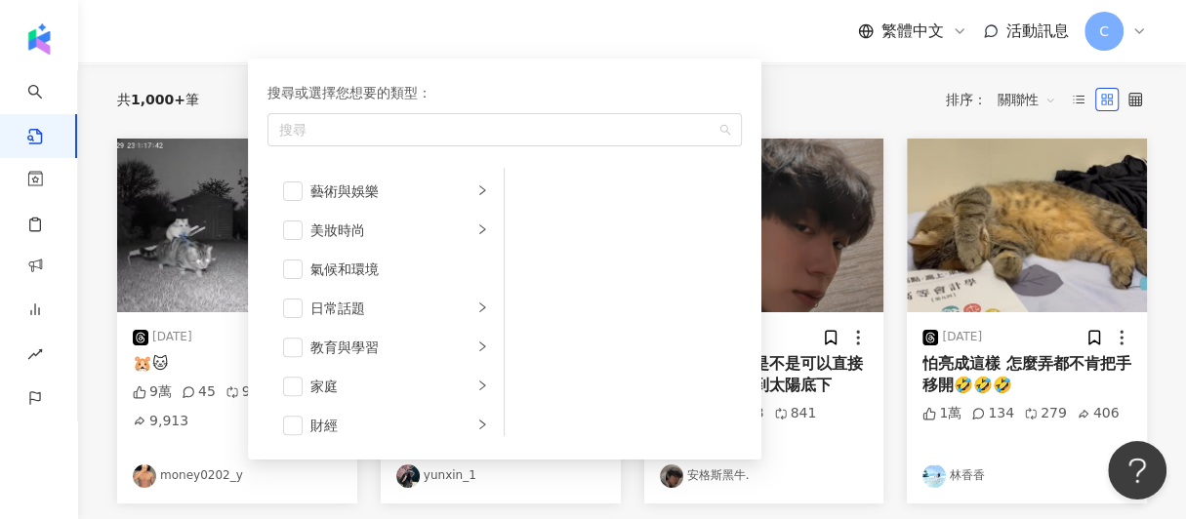
click at [336, 123] on div "button" at bounding box center [494, 129] width 446 height 15
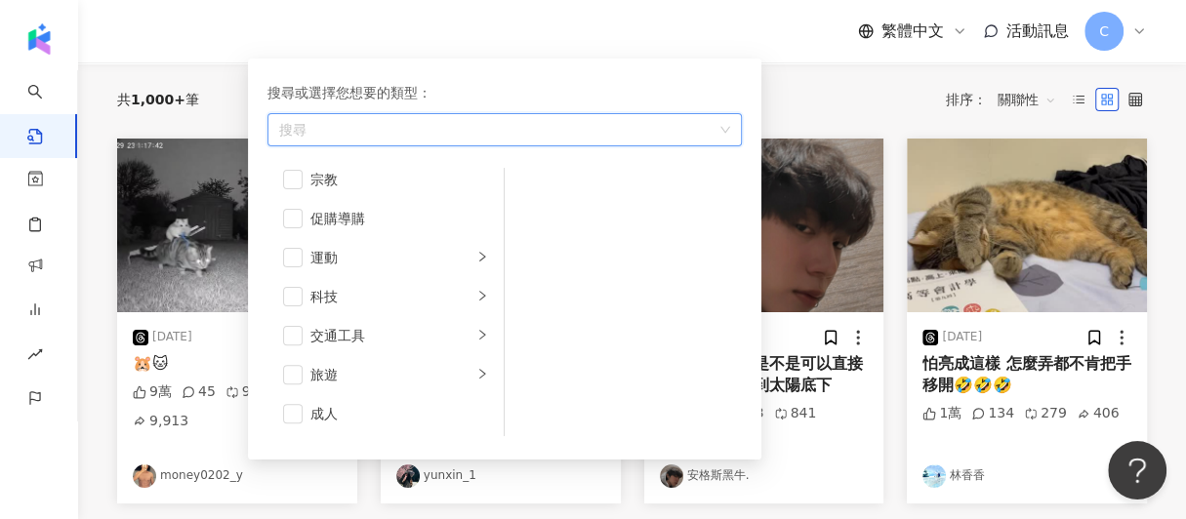
click at [336, 123] on div "button" at bounding box center [494, 129] width 446 height 15
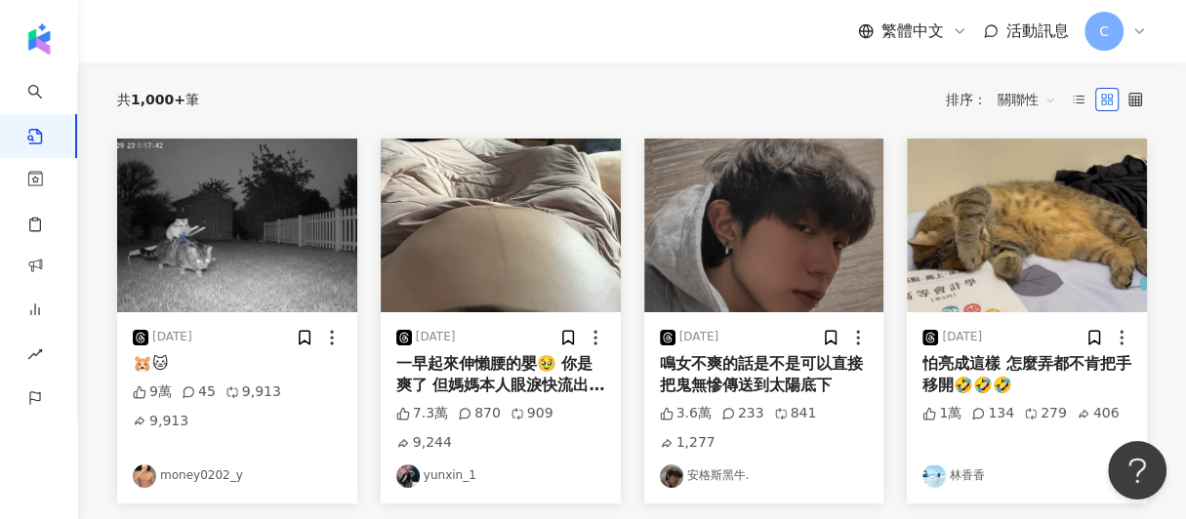
click at [223, 60] on div "繁體中文 活動訊息 C" at bounding box center [631, 31] width 1029 height 62
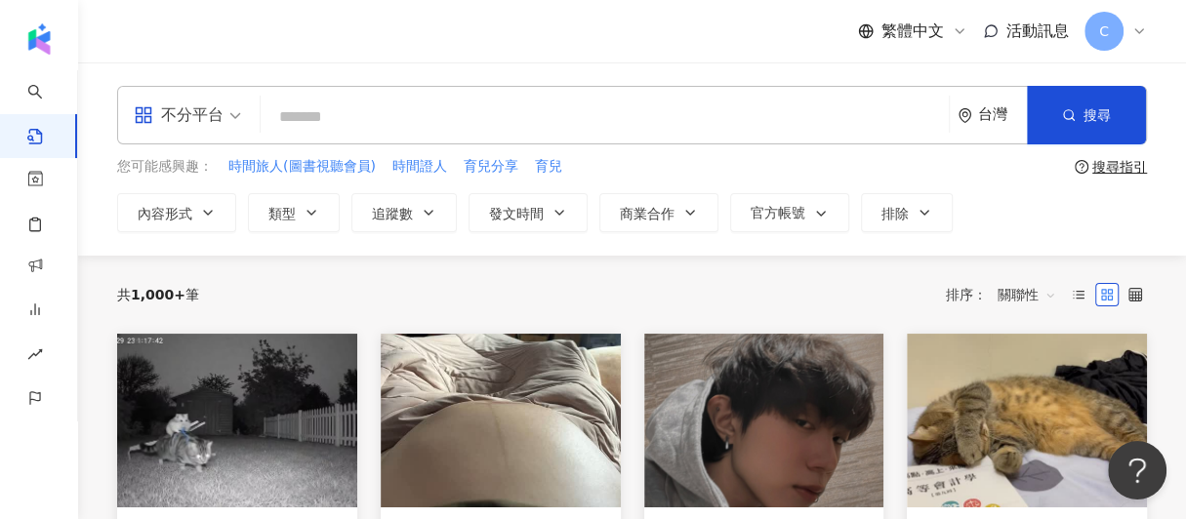
click at [328, 110] on input "search" at bounding box center [604, 117] width 672 height 42
click at [1022, 207] on div "內容形式 類型 追蹤數 發文時間 商業合作 官方帳號 排除 不限 貼文 全部影音" at bounding box center [631, 212] width 1029 height 39
click at [399, 107] on input "search" at bounding box center [604, 117] width 672 height 42
click at [827, 135] on input "search" at bounding box center [604, 117] width 672 height 42
click at [480, 125] on input "search" at bounding box center [604, 117] width 672 height 42
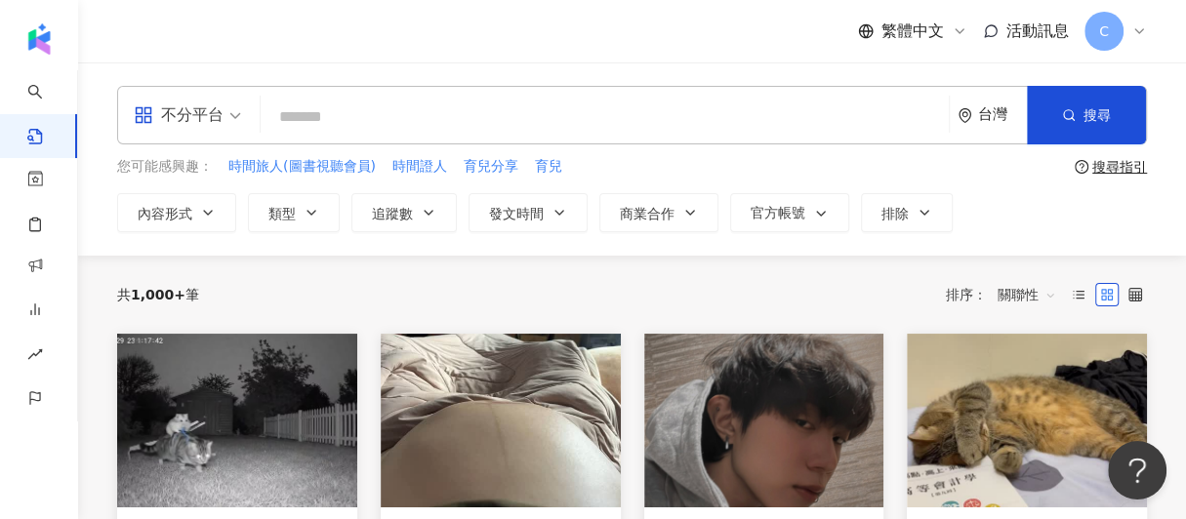
paste input "*********"
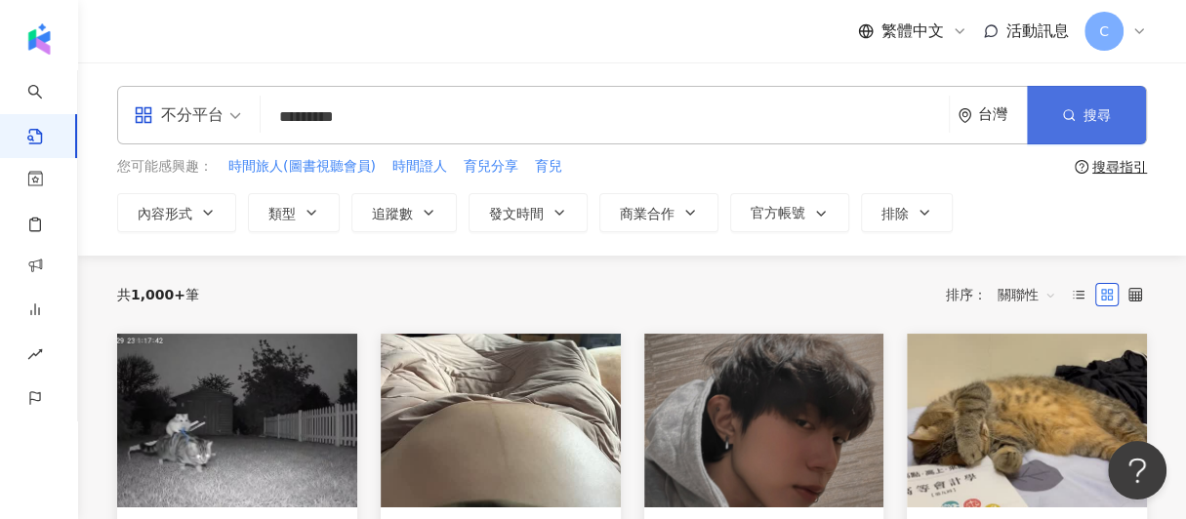
type input "*********"
click at [1055, 114] on button "搜尋" at bounding box center [1086, 115] width 119 height 59
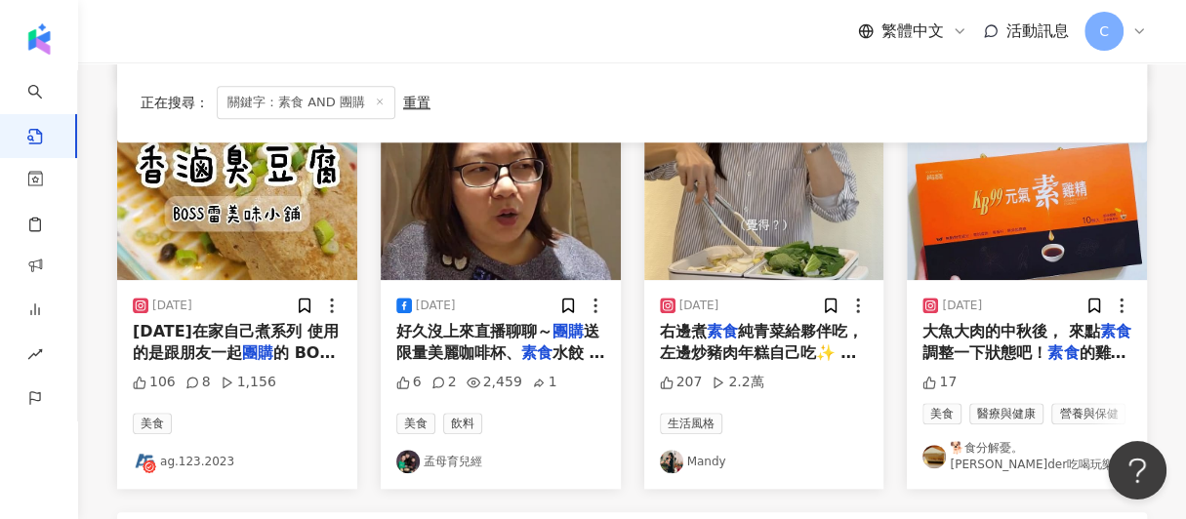
scroll to position [1073, 0]
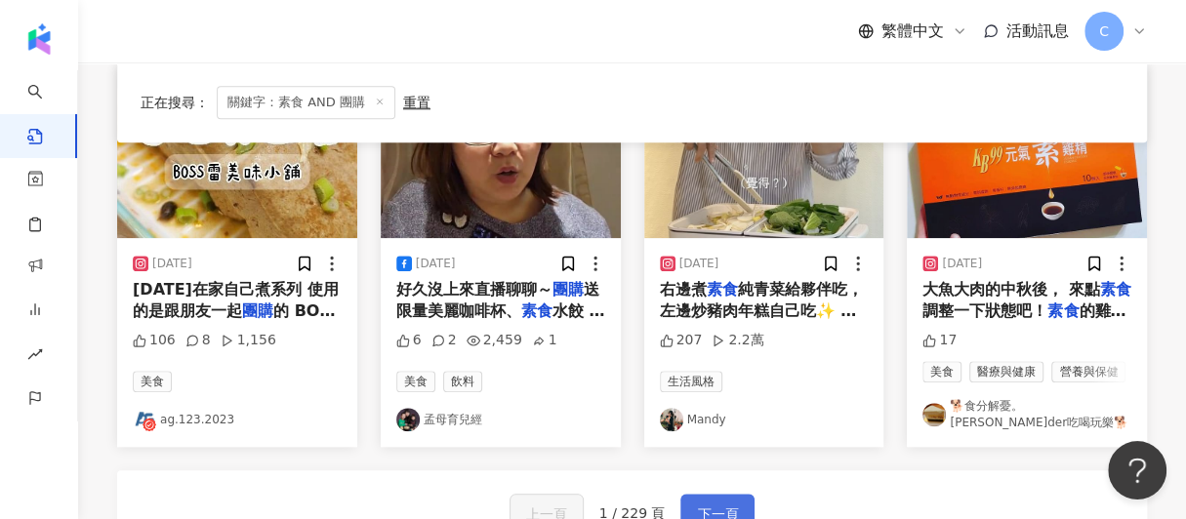
click at [716, 503] on span "下一頁" at bounding box center [717, 514] width 41 height 23
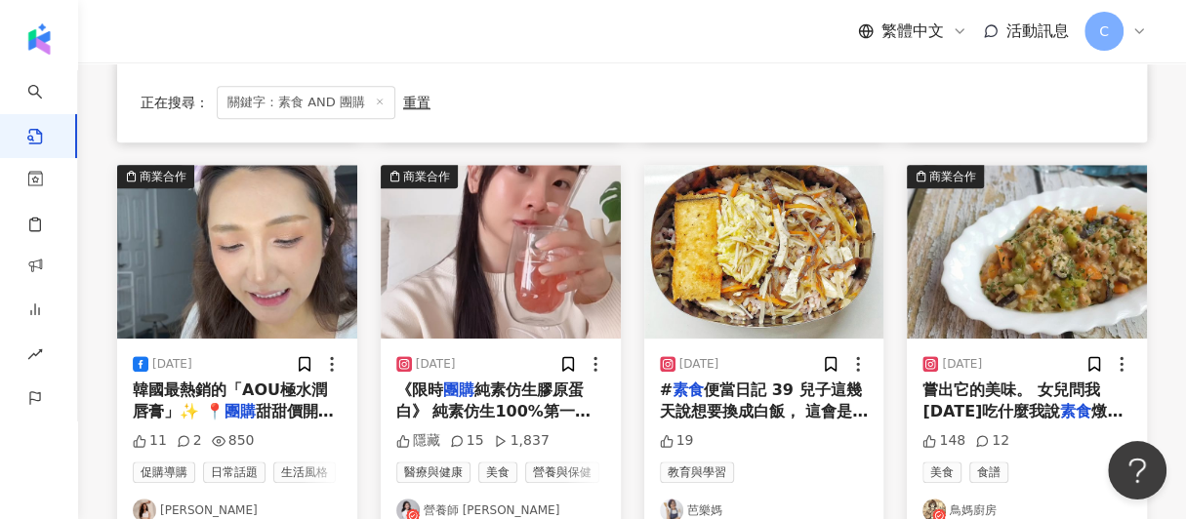
scroll to position [932, 0]
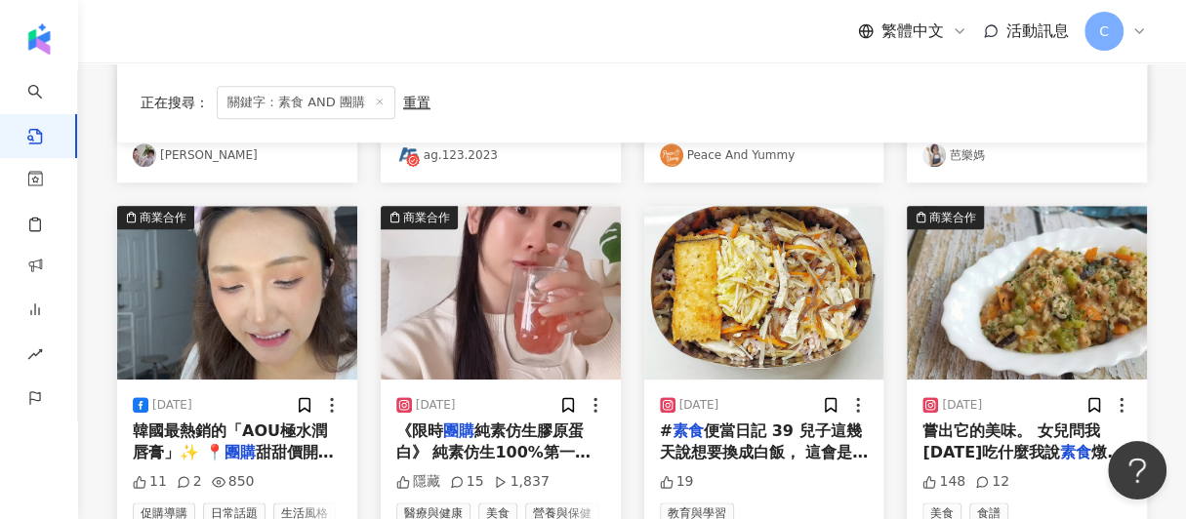
click at [463, 428] on mark "團購" at bounding box center [458, 431] width 31 height 19
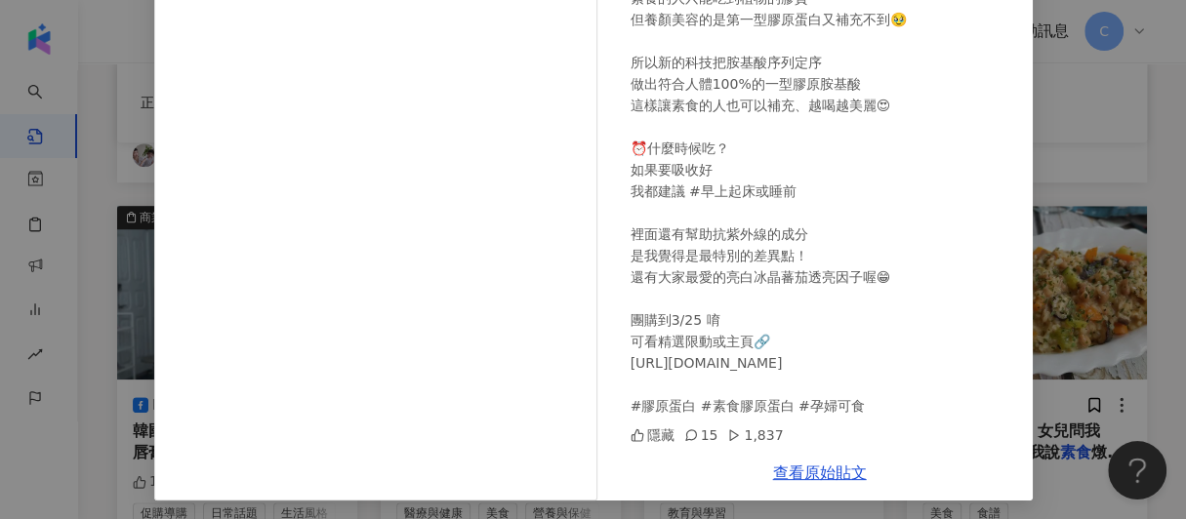
scroll to position [165, 0]
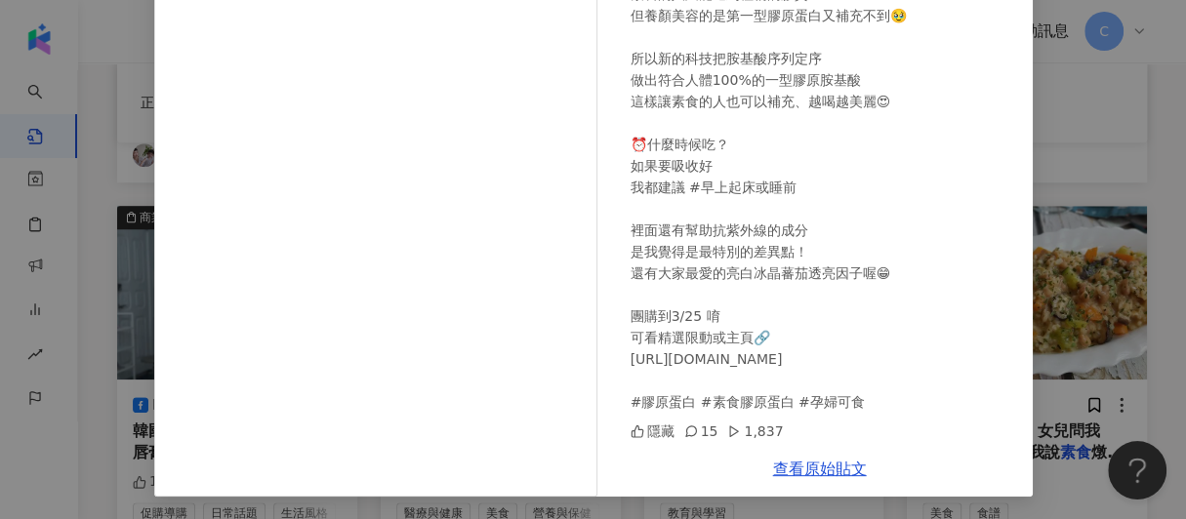
click at [1074, 362] on div "營養師 張語希 2025/3/23 《限時團購 純素仿生膠原蛋白》 純素仿生100%第一型膠原蛋白胺基酸 最大的差異為 #素食者可以食用❤️ 我覺得最棒的就是…" at bounding box center [593, 259] width 1186 height 519
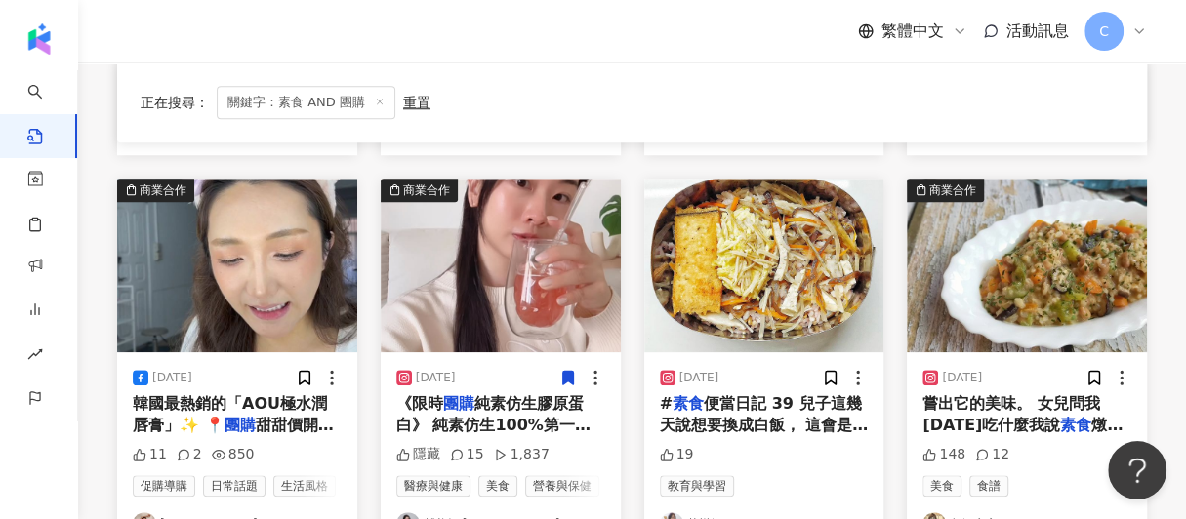
scroll to position [1140, 0]
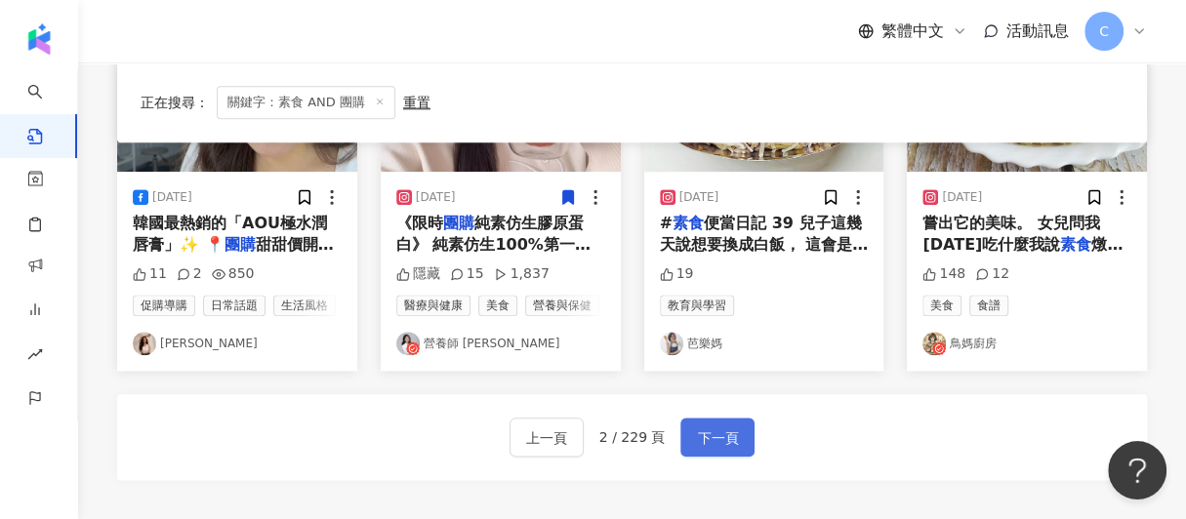
click at [699, 433] on span "下一頁" at bounding box center [717, 437] width 41 height 23
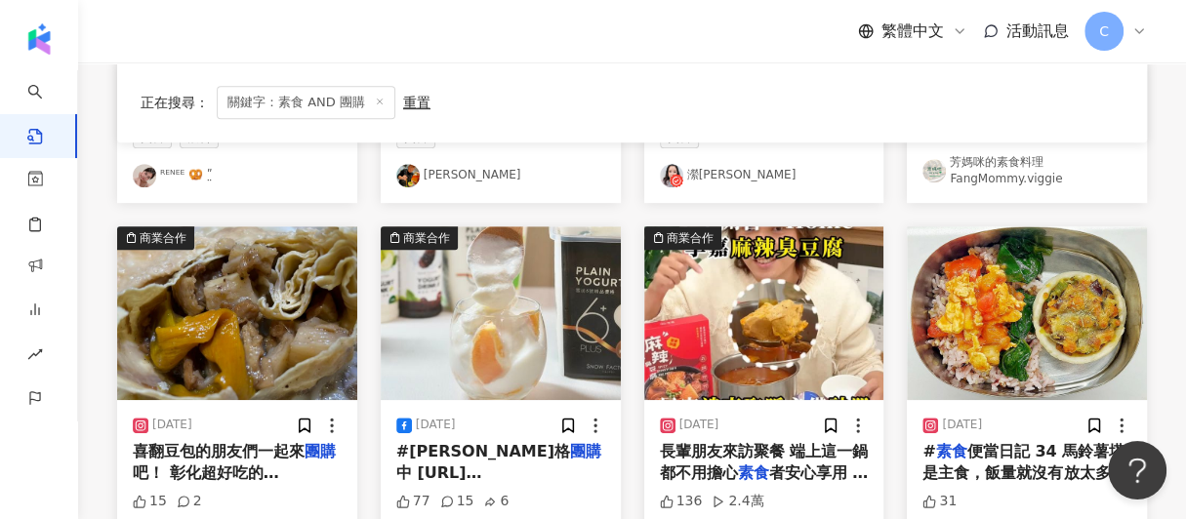
scroll to position [554, 0]
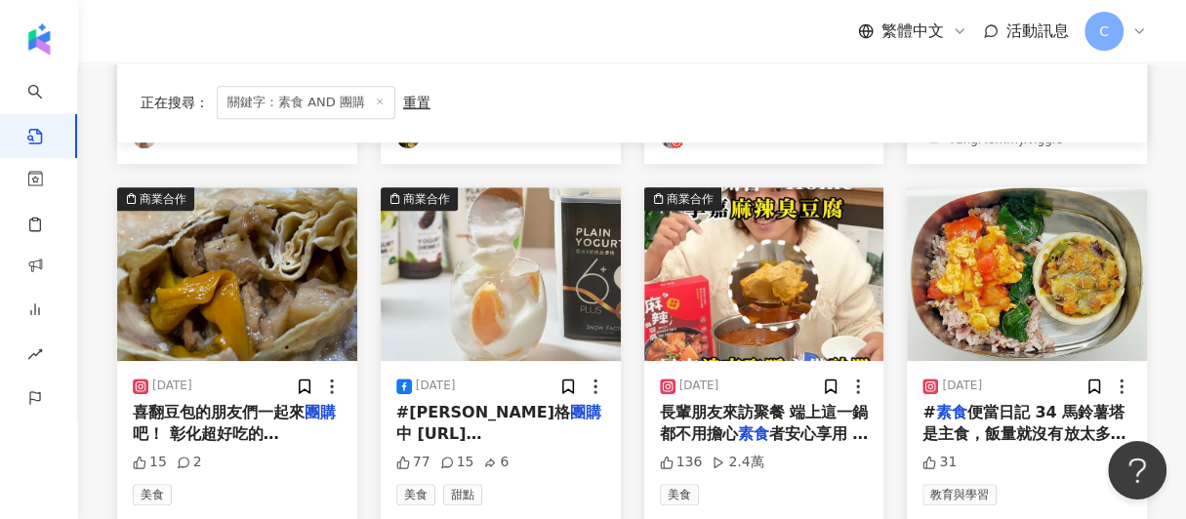
click at [462, 404] on span "#雪坊優格" at bounding box center [483, 412] width 174 height 19
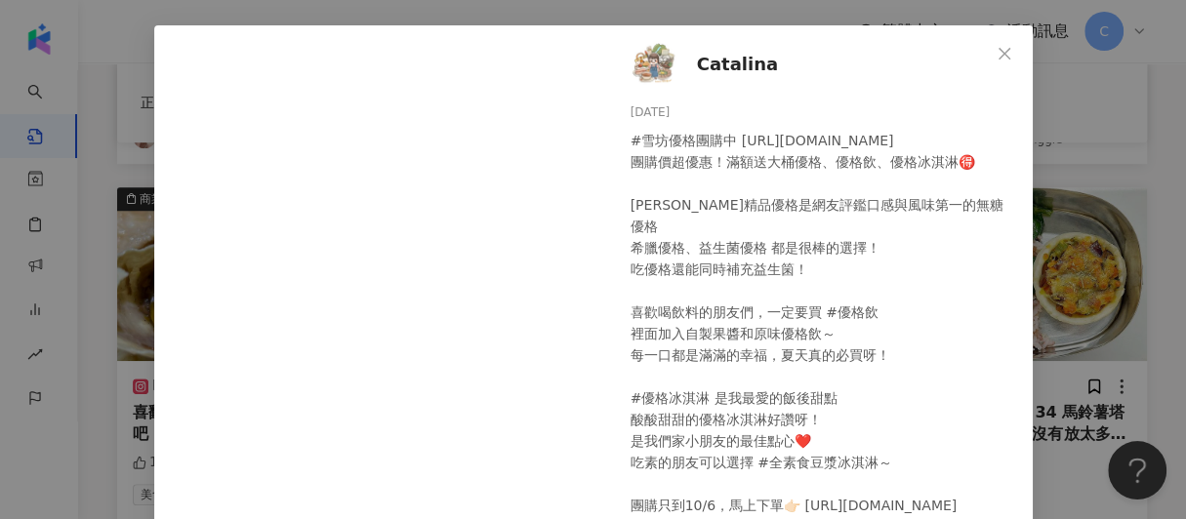
scroll to position [0, 0]
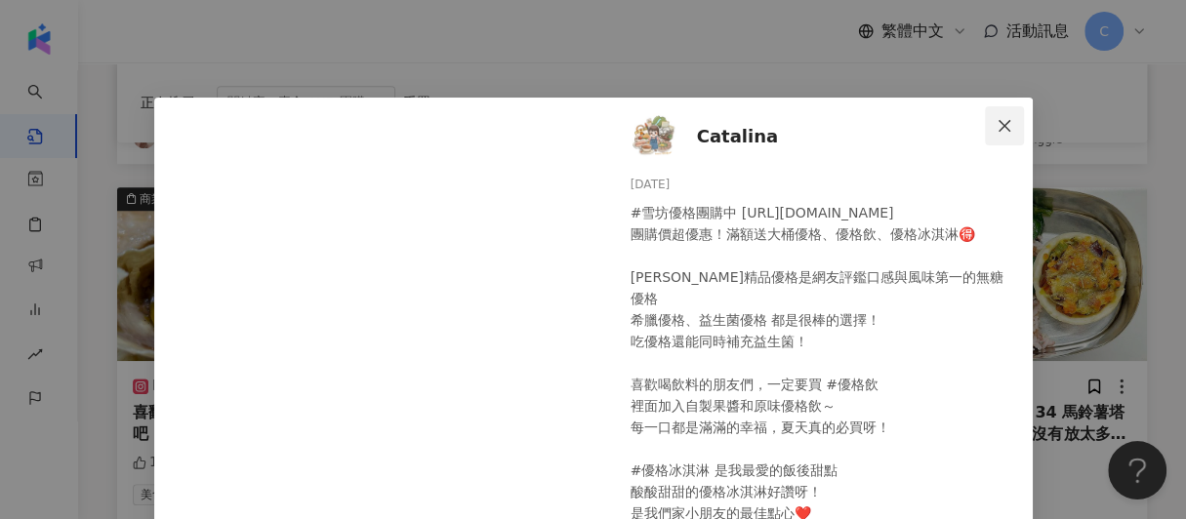
click at [1002, 126] on icon "close" at bounding box center [1004, 126] width 16 height 16
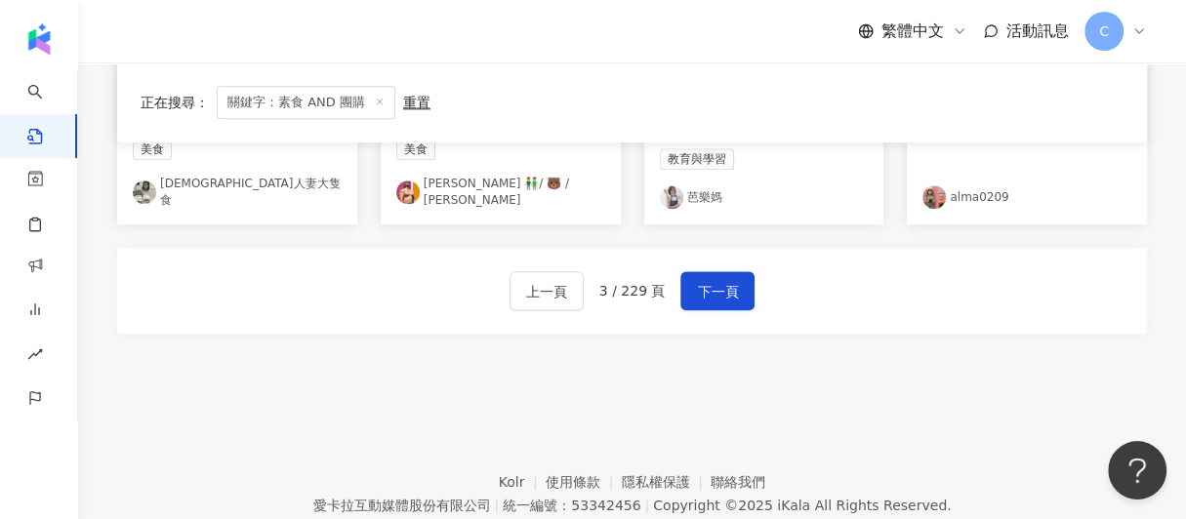
scroll to position [1335, 0]
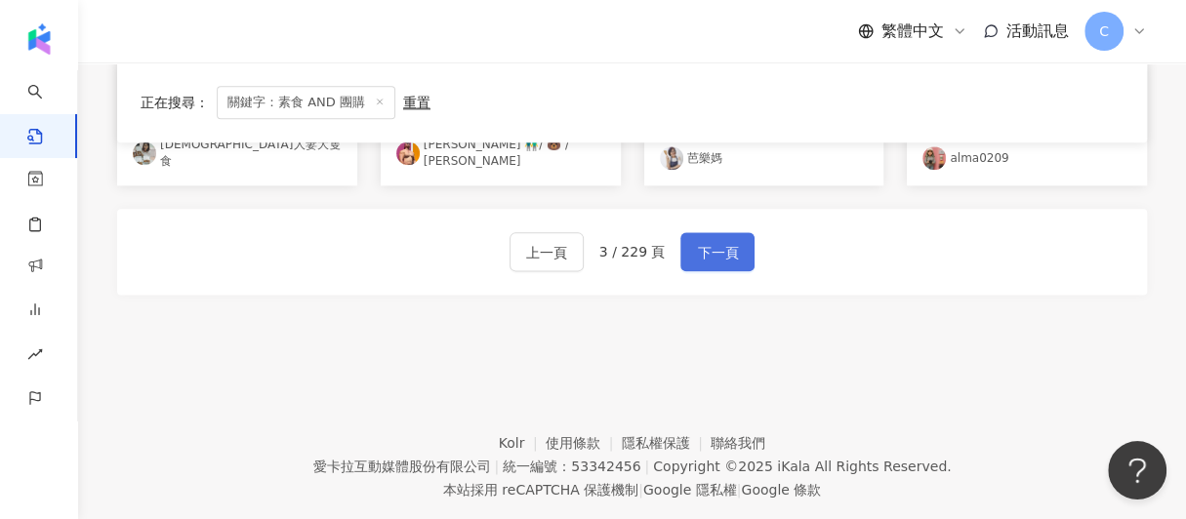
click at [716, 255] on button "下一頁" at bounding box center [717, 251] width 74 height 39
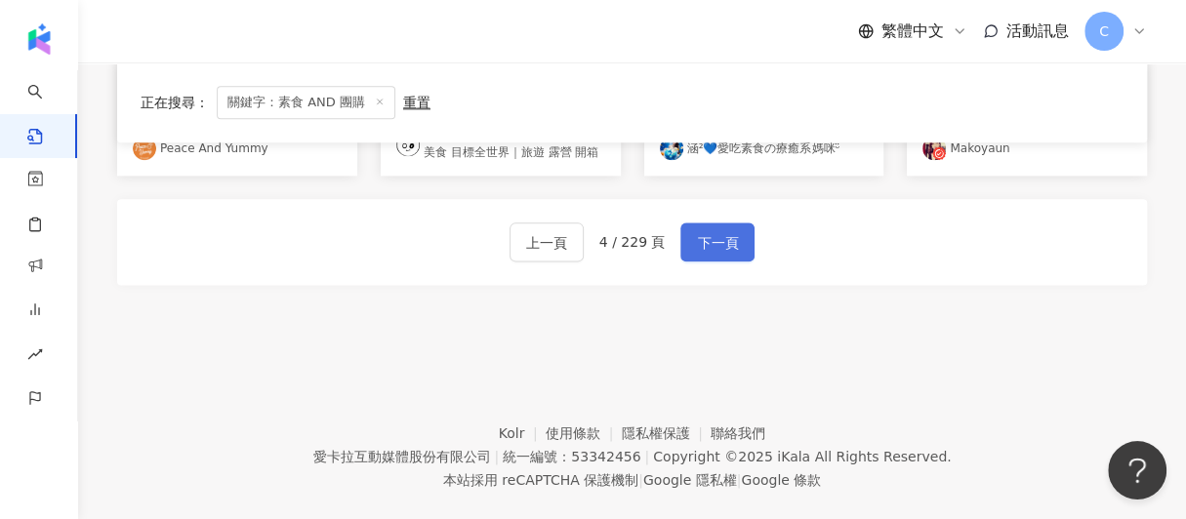
click at [716, 255] on button "下一頁" at bounding box center [717, 241] width 74 height 39
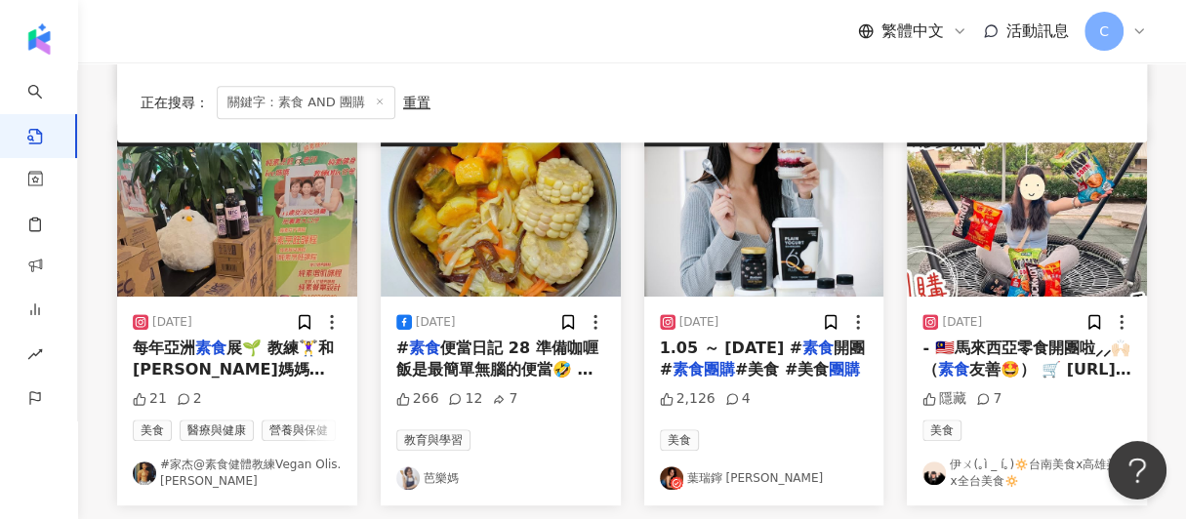
scroll to position [652, 0]
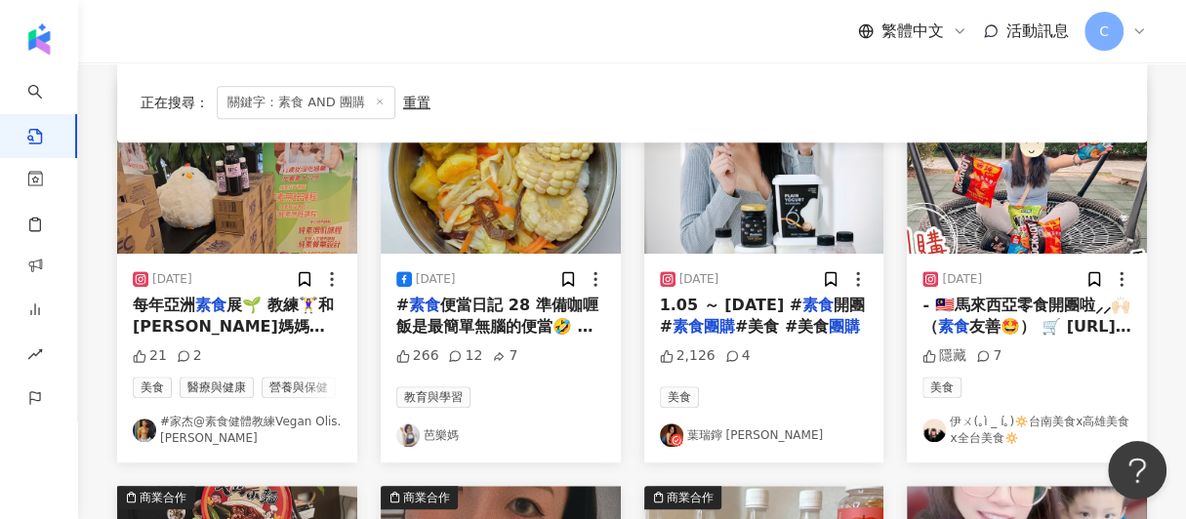
click at [785, 324] on span "#美食 #美食" at bounding box center [782, 326] width 94 height 19
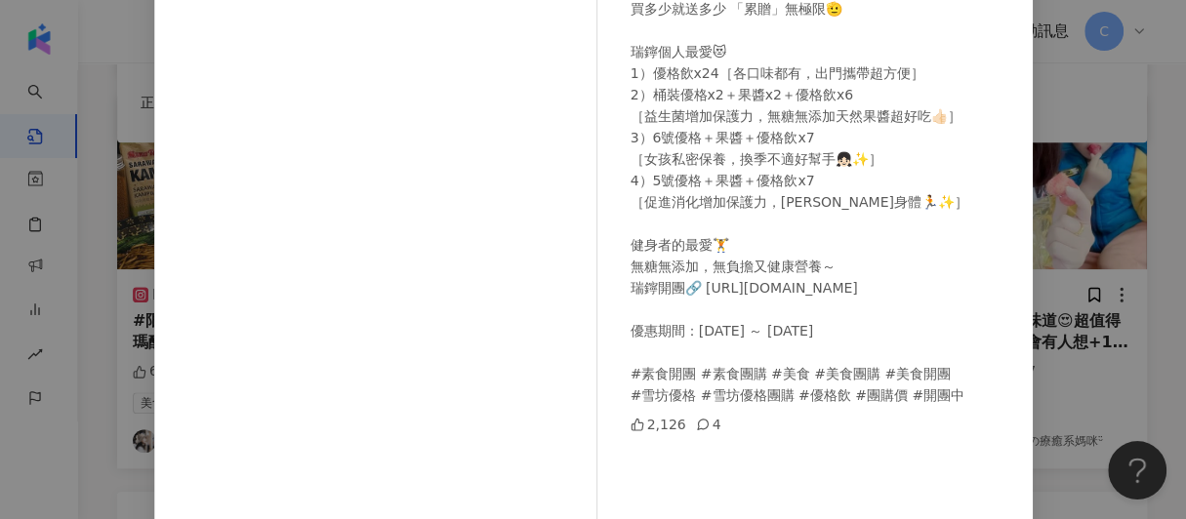
scroll to position [0, 0]
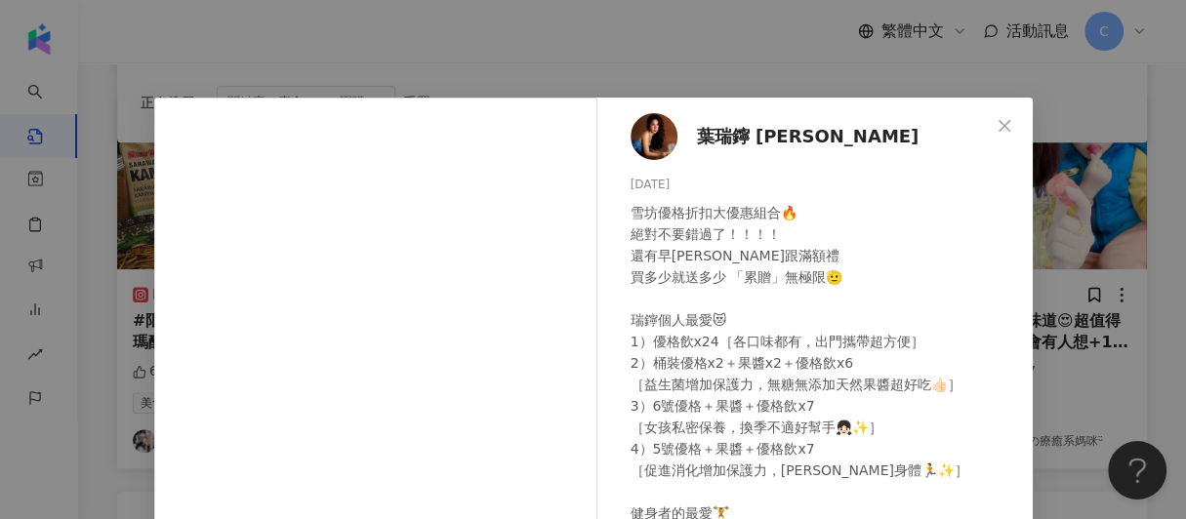
click at [714, 142] on span "葉瑞鑏 Rainie Yeh" at bounding box center [808, 136] width 222 height 27
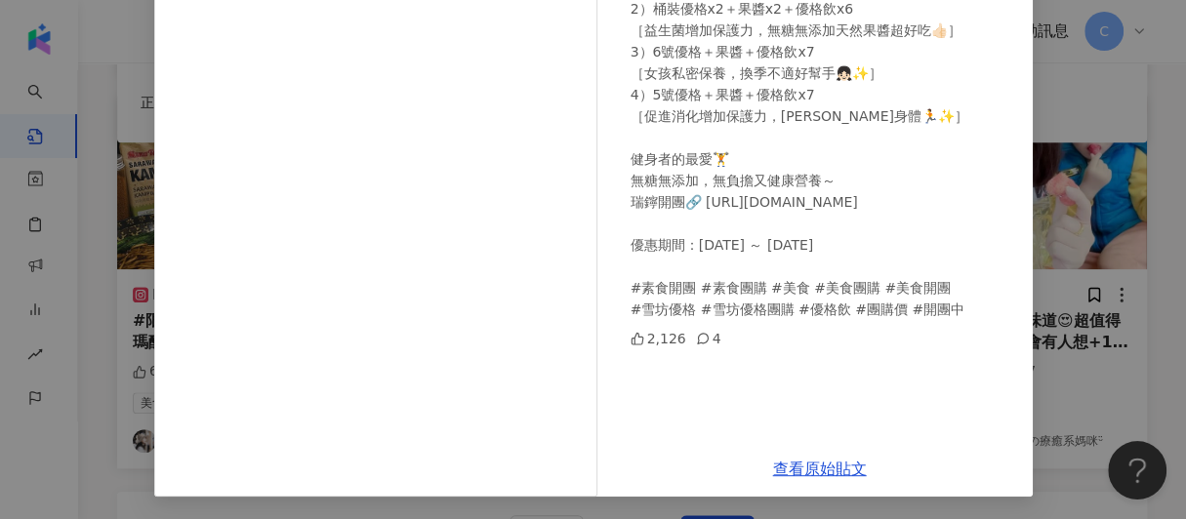
scroll to position [1362, 0]
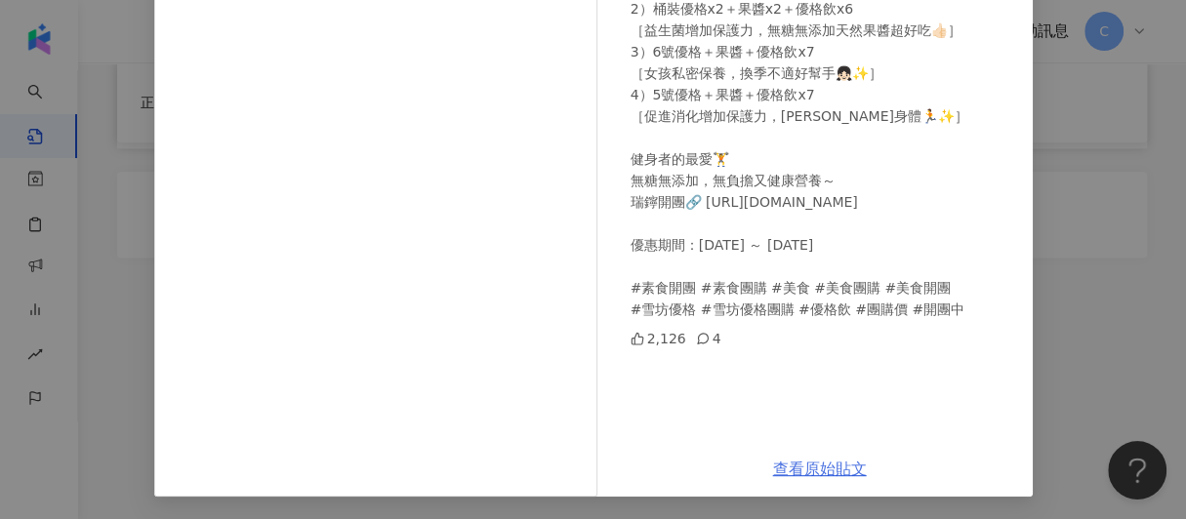
click at [792, 470] on link "查看原始貼文" at bounding box center [820, 469] width 94 height 19
click at [1122, 182] on div "葉瑞鑏 Rainie Yeh 2023/12/4 雪坊優格折扣大優惠組合🔥 絕對不要錯過了！！！！ 還有早鳥禮跟滿額禮 買多少就送多少 「累贈」無極限🫡 瑞鑏…" at bounding box center [593, 259] width 1186 height 519
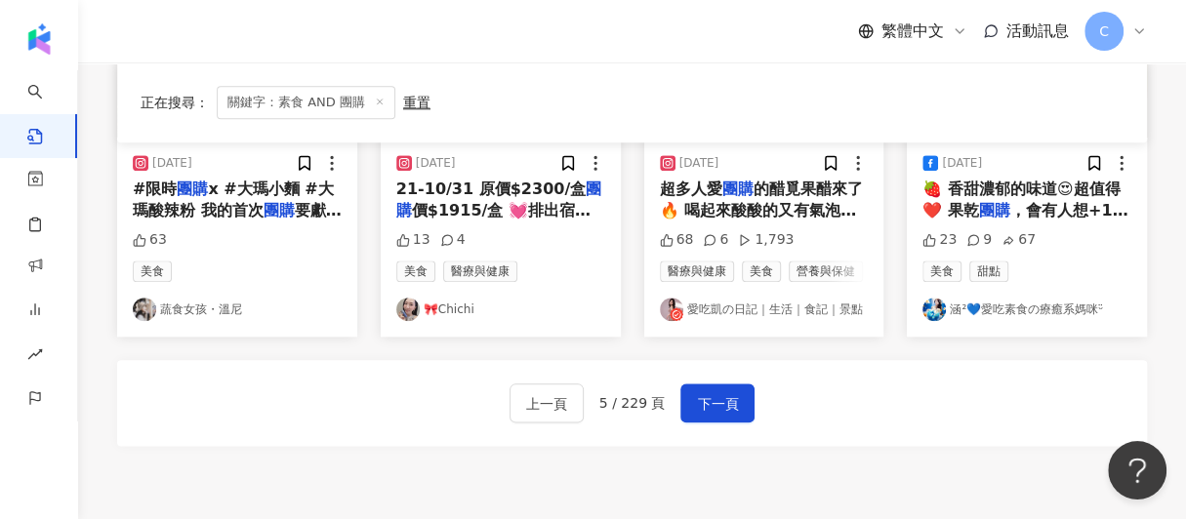
scroll to position [1069, 0]
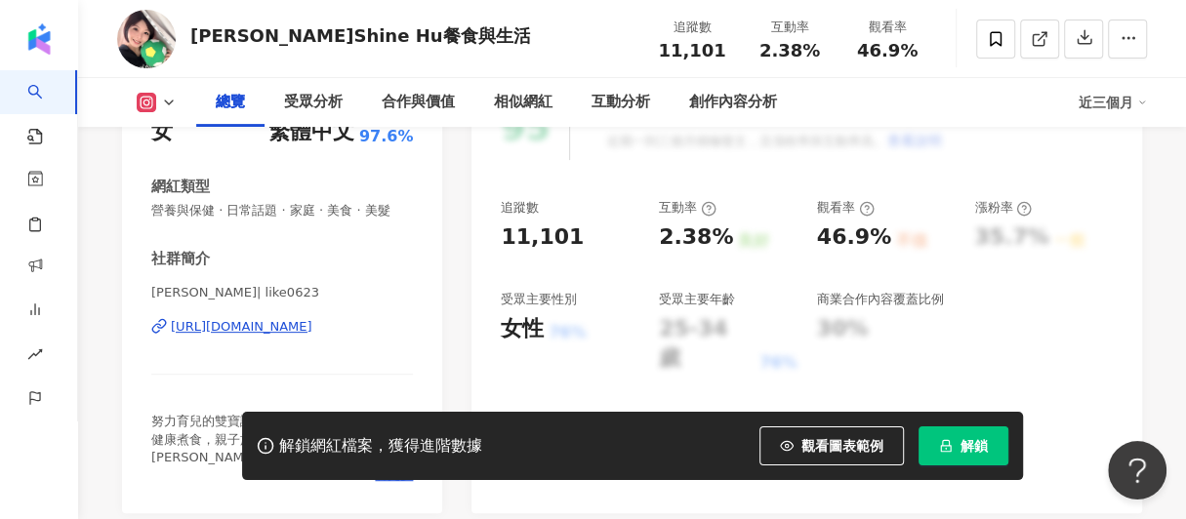
scroll to position [195, 0]
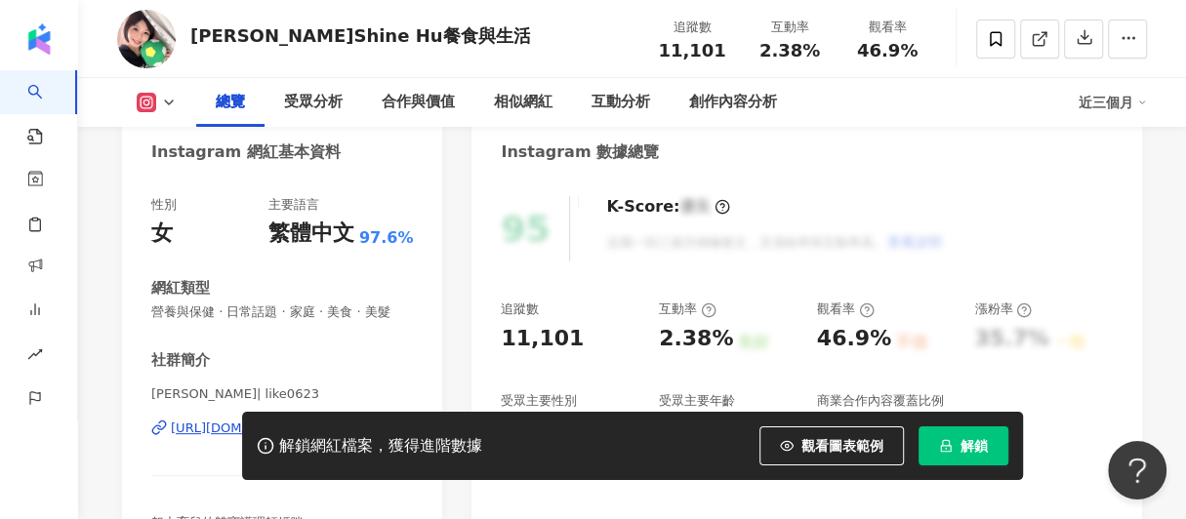
click at [194, 447] on div "解鎖網紅檔案，獲得進階數據 觀看圖表範例 解鎖" at bounding box center [593, 446] width 1186 height 68
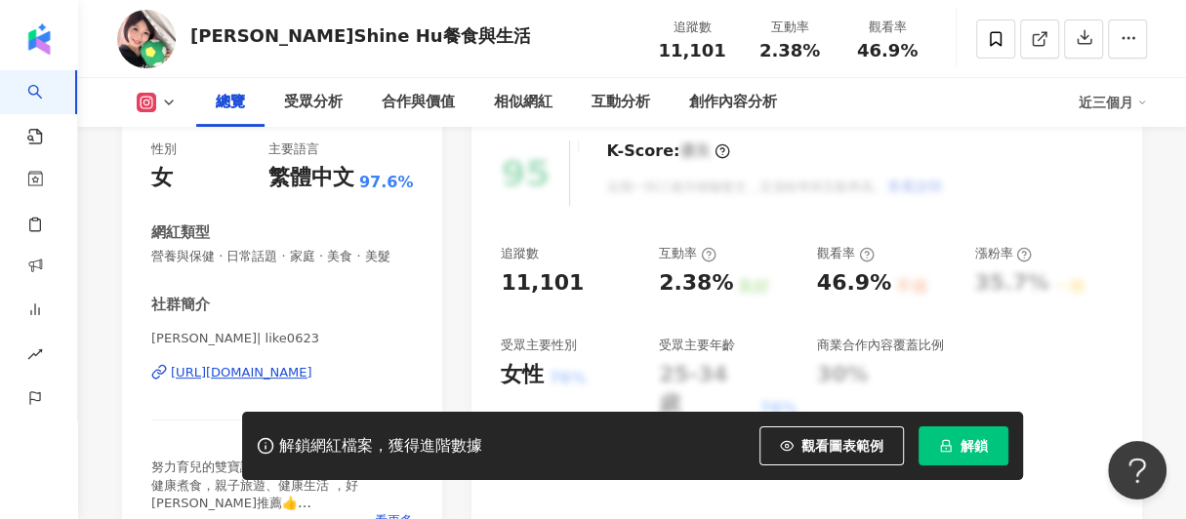
scroll to position [293, 0]
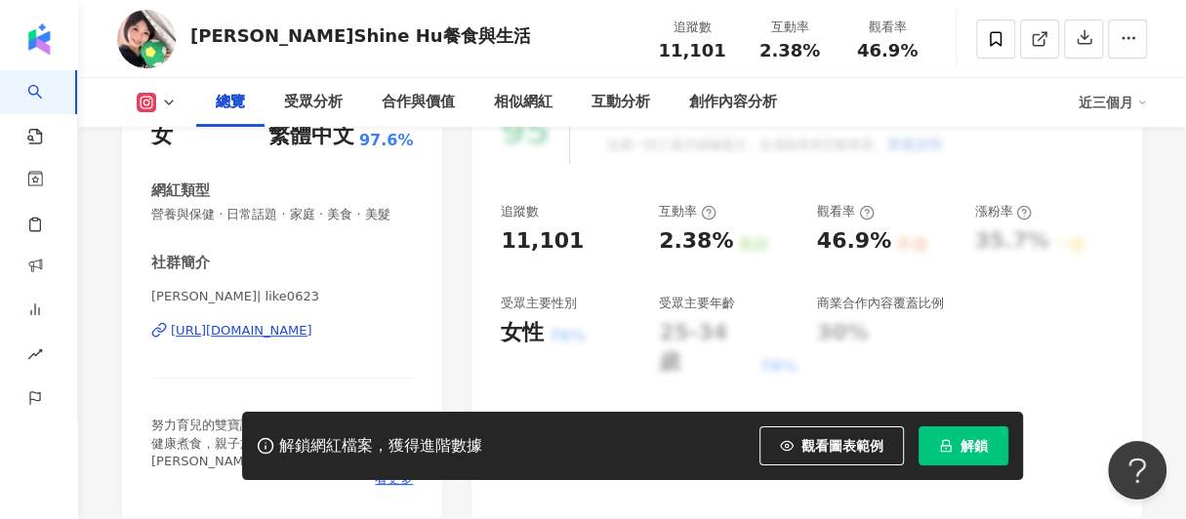
click at [224, 340] on div "https://www.instagram.com/like0623/" at bounding box center [241, 331] width 141 height 18
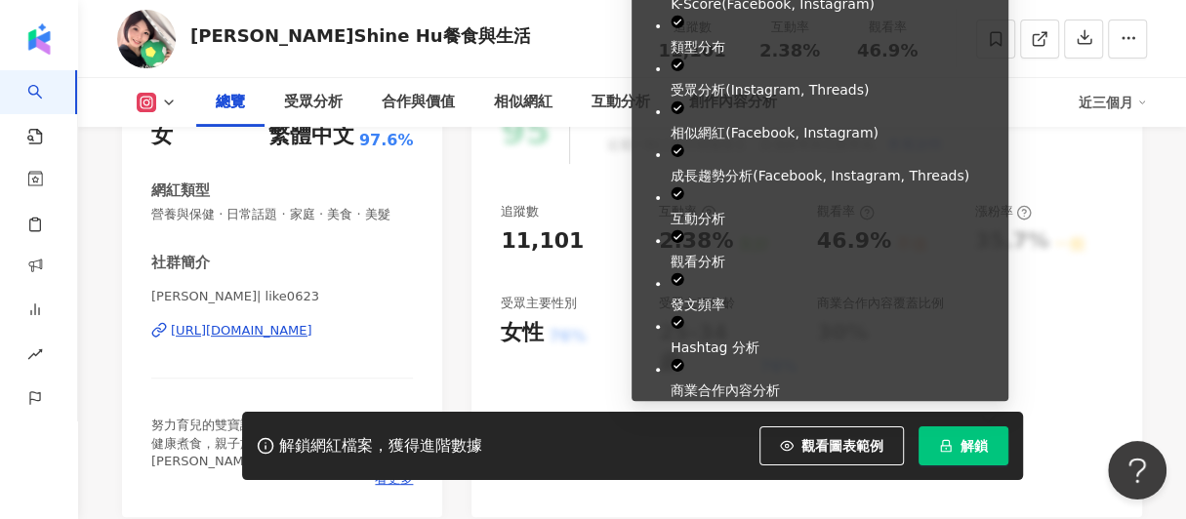
click at [966, 446] on span "解鎖" at bounding box center [973, 446] width 27 height 16
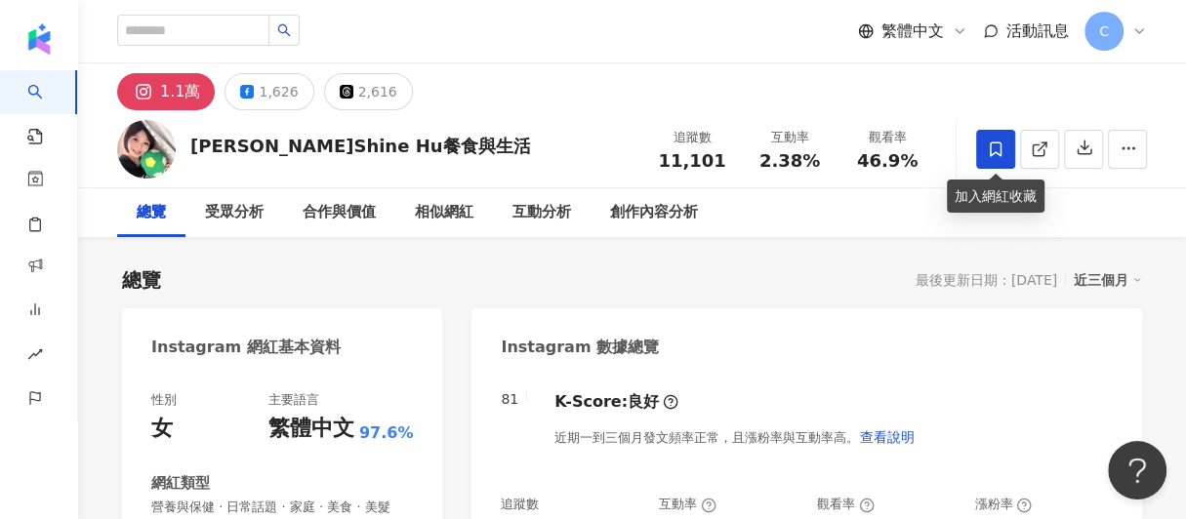
click at [1001, 148] on icon at bounding box center [996, 150] width 18 height 18
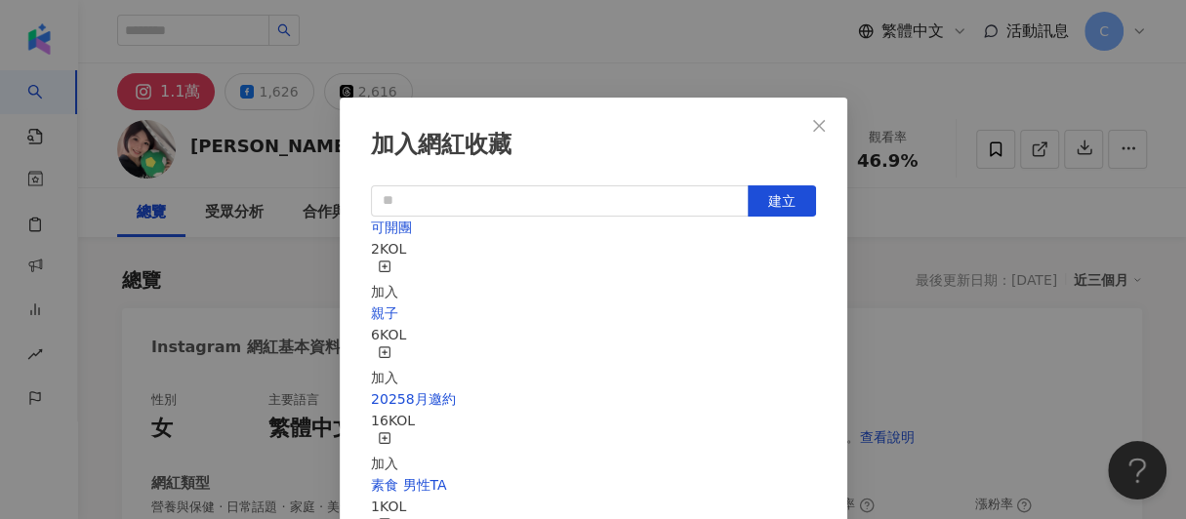
scroll to position [86, 0]
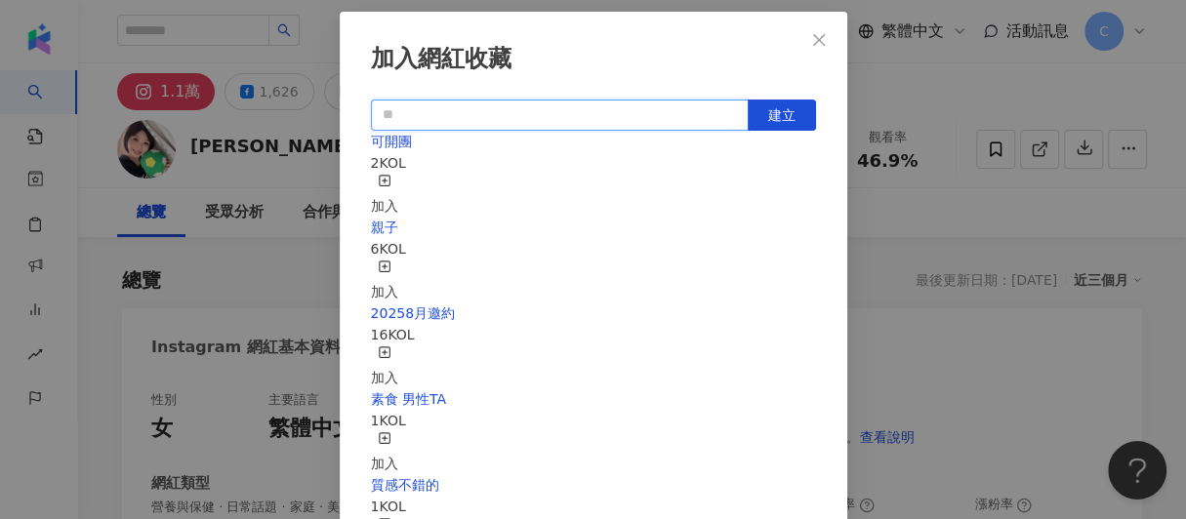
click at [645, 107] on input "text" at bounding box center [560, 115] width 378 height 31
click at [389, 176] on rect "button" at bounding box center [384, 180] width 11 height 11
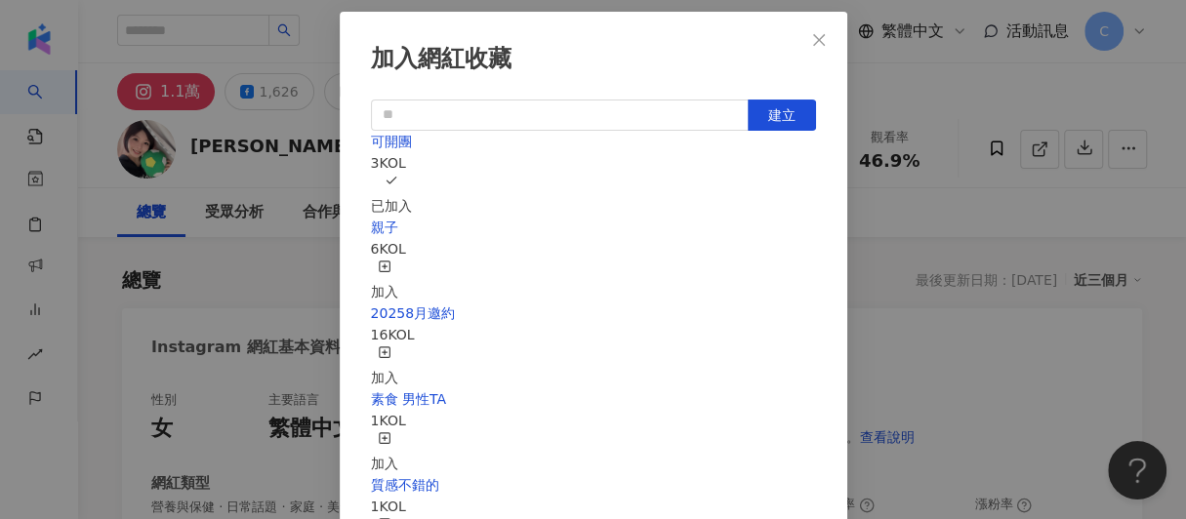
click at [817, 39] on icon "close" at bounding box center [819, 40] width 16 height 16
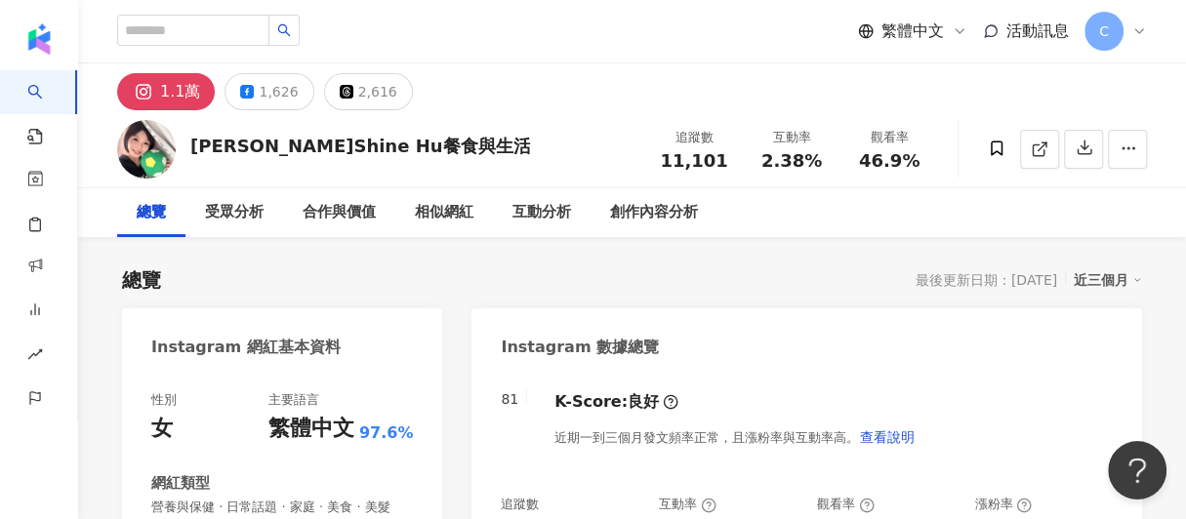
scroll to position [13, 0]
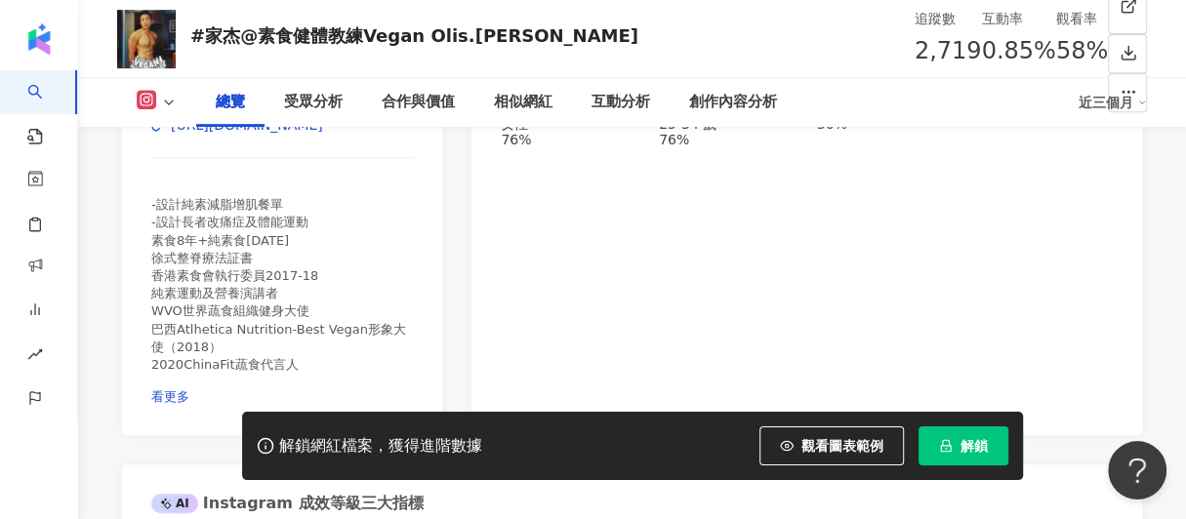
scroll to position [487, 0]
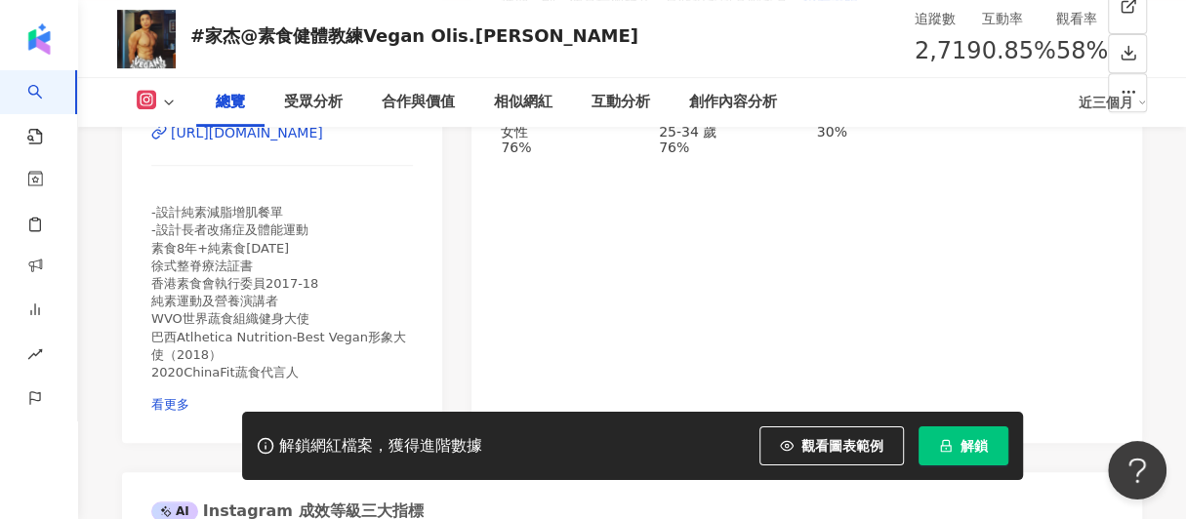
click at [393, 298] on div "性別 男 主要語言 繁體中文 94.4% 網紅類型 營養與保健 · 美食 社群簡介 純素食健體教練Vegan_Olis | _vegan_olis_chan …" at bounding box center [282, 164] width 320 height 558
click at [189, 397] on span "看更多" at bounding box center [170, 404] width 38 height 15
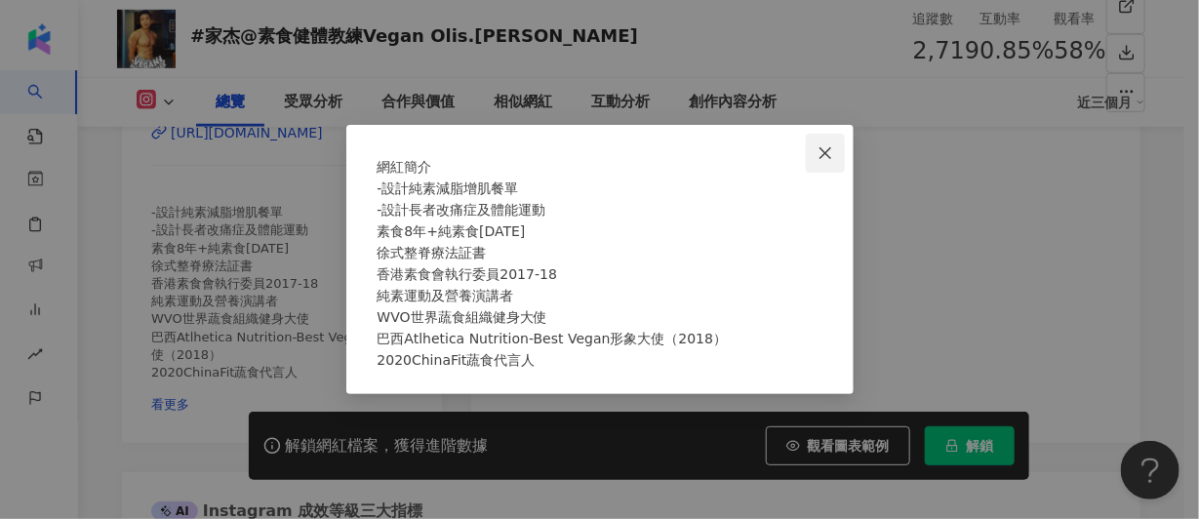
click at [827, 145] on icon "close" at bounding box center [826, 153] width 16 height 16
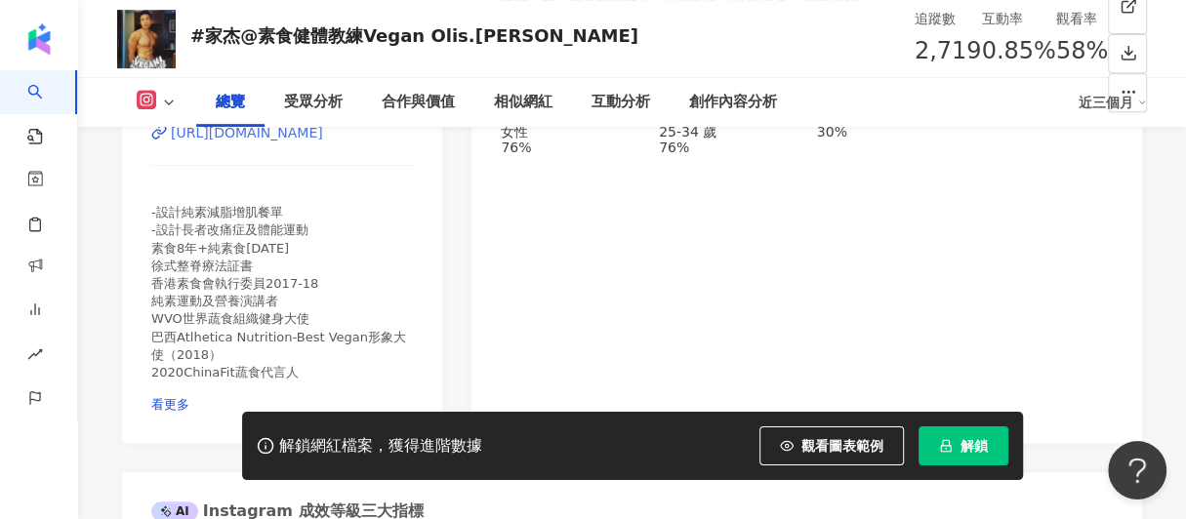
click at [257, 141] on div "https://www.instagram.com/_vegan_olis_chan/" at bounding box center [247, 133] width 152 height 16
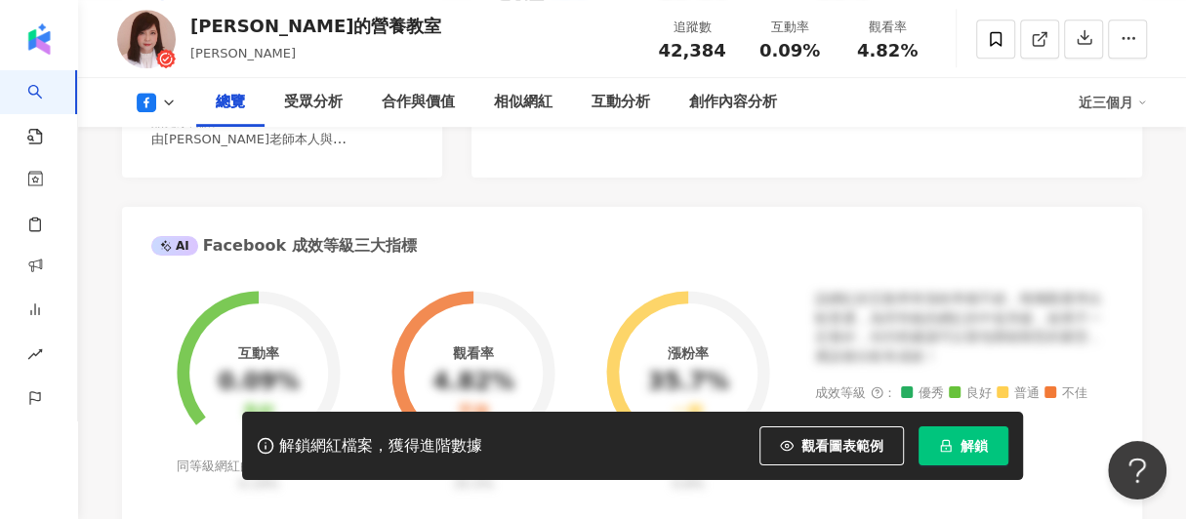
scroll to position [487, 0]
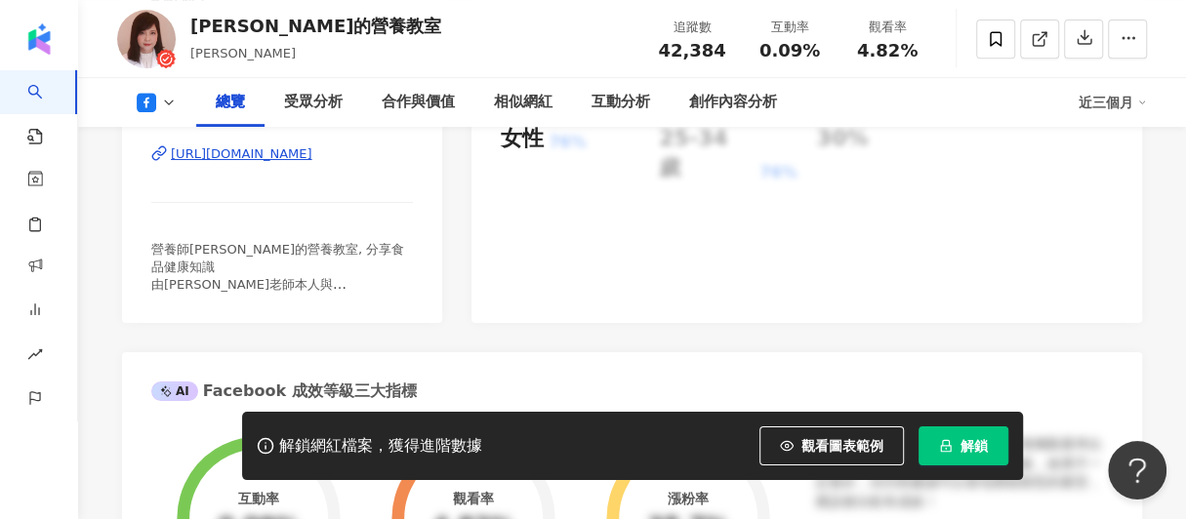
click at [312, 154] on div "https://www.facebook.com/709531109057058" at bounding box center [241, 154] width 141 height 18
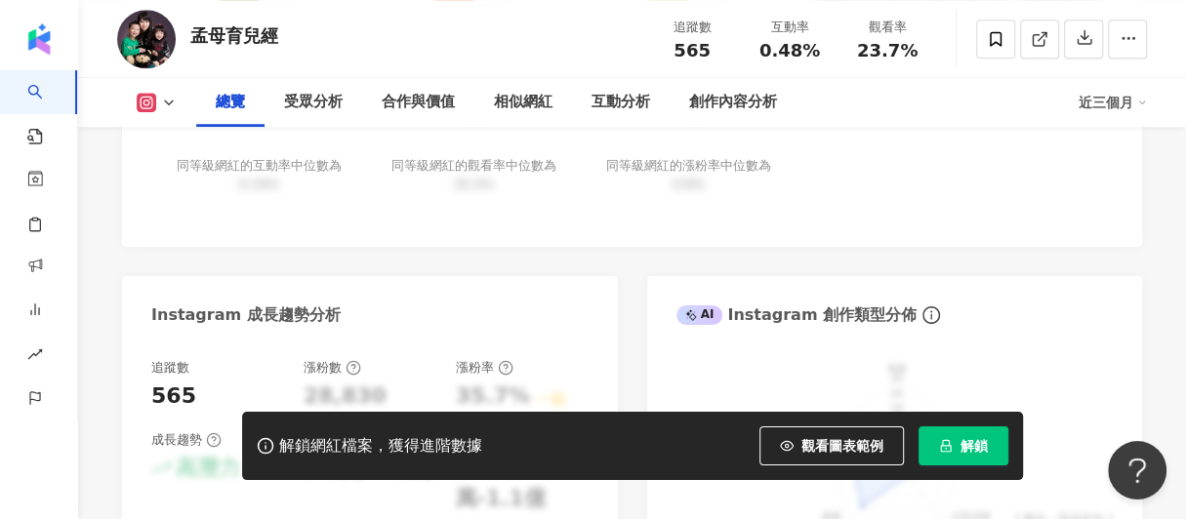
scroll to position [1171, 0]
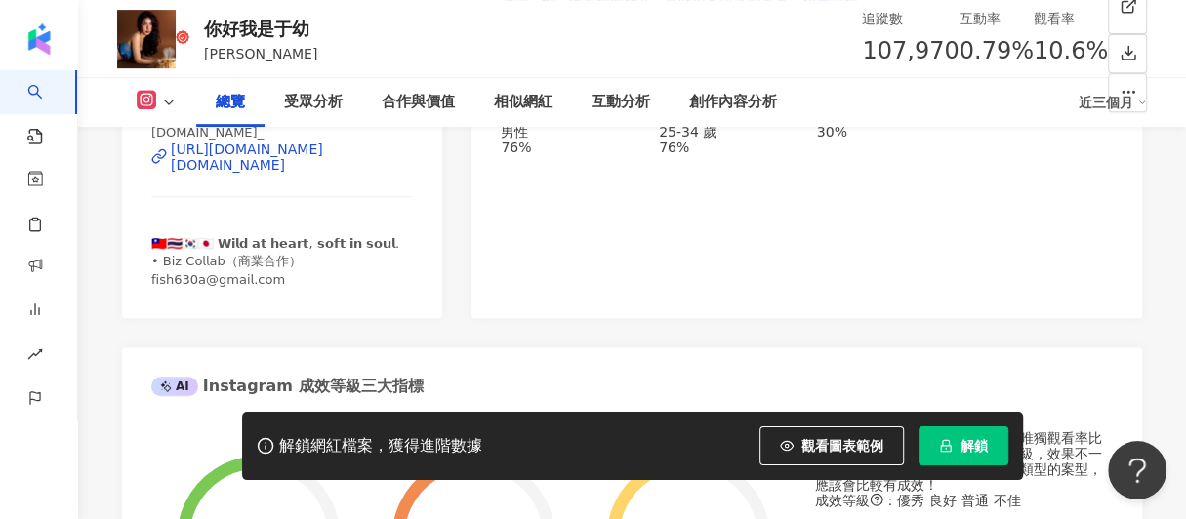
scroll to position [390, 0]
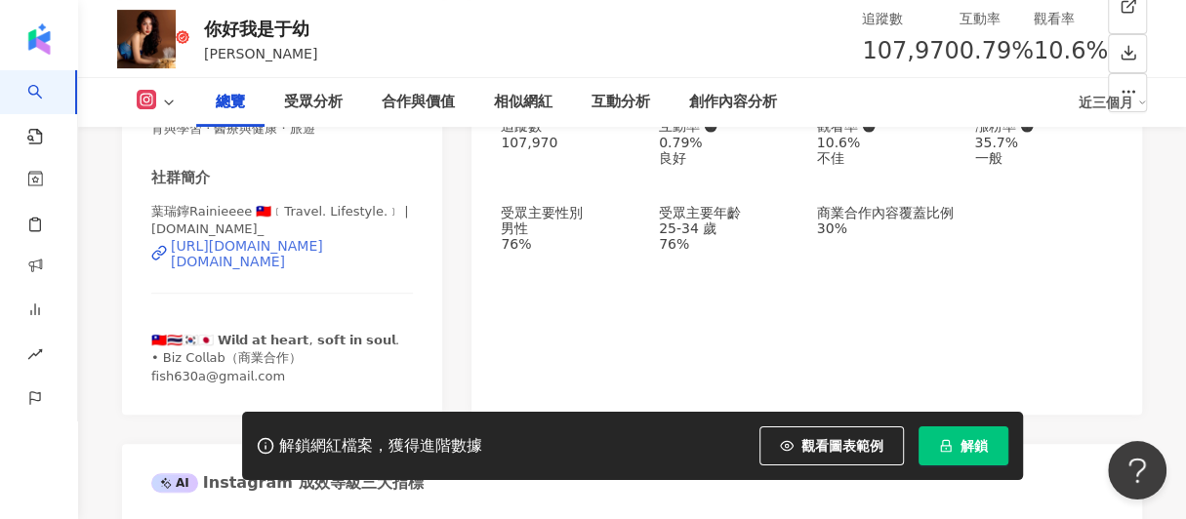
click at [230, 257] on div "[URL][DOMAIN_NAME][DOMAIN_NAME]" at bounding box center [292, 253] width 242 height 31
